Goal: Task Accomplishment & Management: Manage account settings

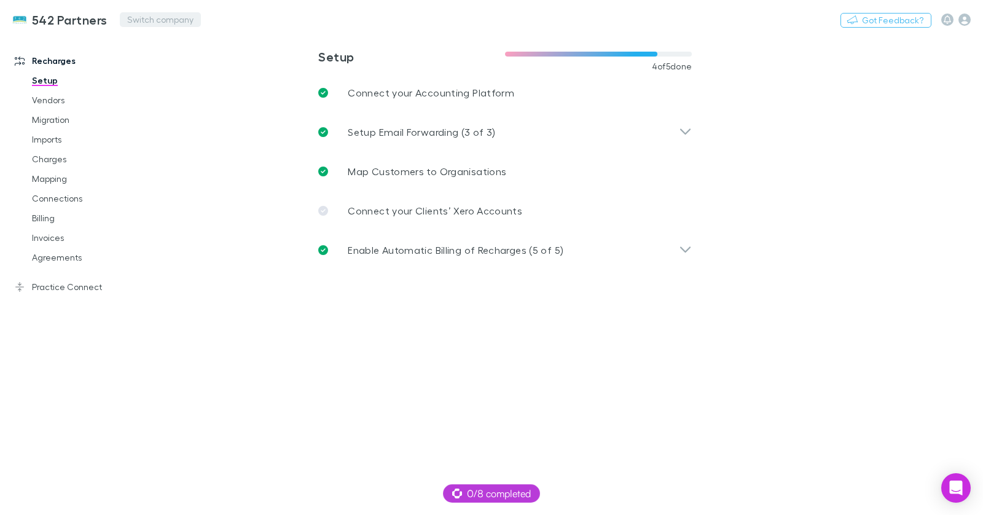
click at [132, 22] on button "Switch company" at bounding box center [160, 19] width 81 height 15
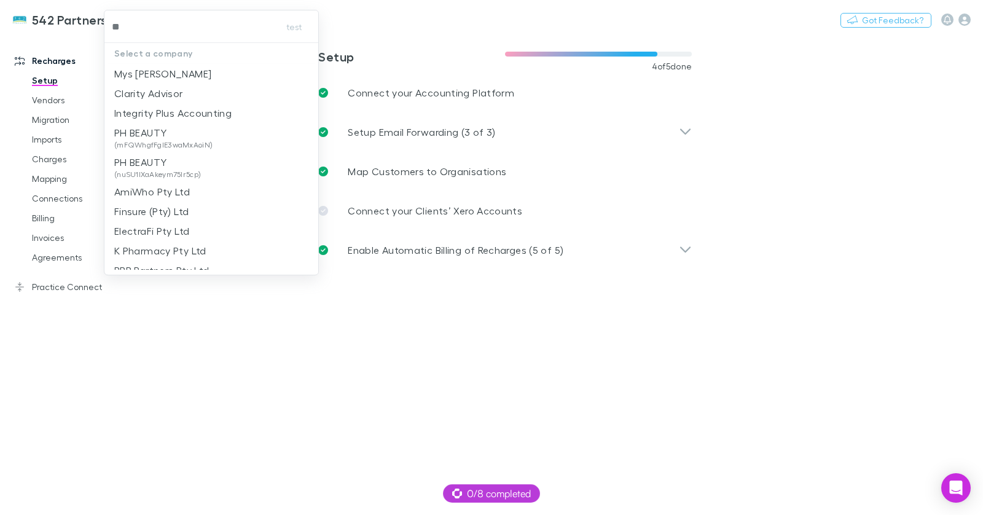
type input "*"
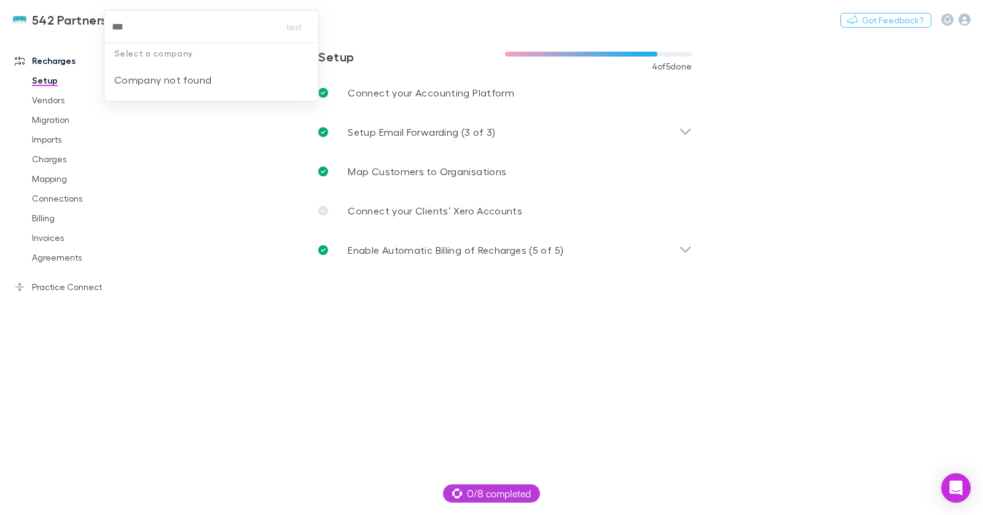
type input "***"
